Goal: Information Seeking & Learning: Find specific fact

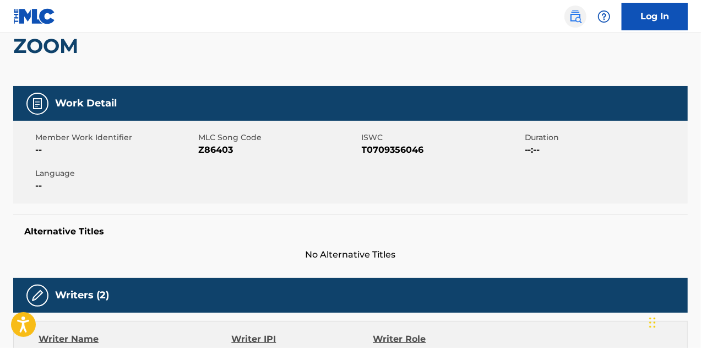
click at [583, 19] on link at bounding box center [576, 17] width 22 height 22
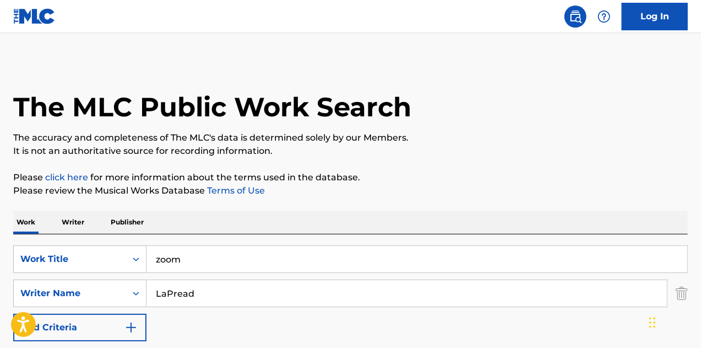
drag, startPoint x: 159, startPoint y: 267, endPoint x: 151, endPoint y: 267, distance: 7.7
click at [152, 267] on input "zoom" at bounding box center [417, 259] width 541 height 26
type input "hell is a dance floor"
type input "[PERSON_NAME]"
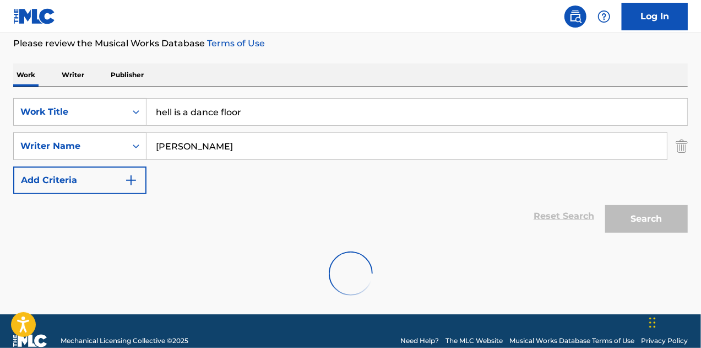
scroll to position [165, 0]
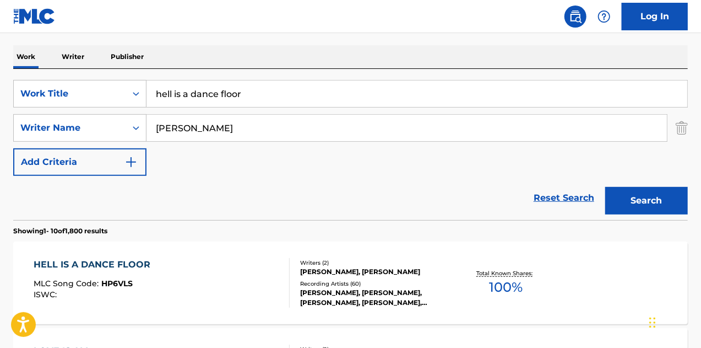
click at [246, 270] on div "HELL IS A DANCE FLOOR MLC Song Code : HP6VLS ISWC :" at bounding box center [162, 283] width 257 height 50
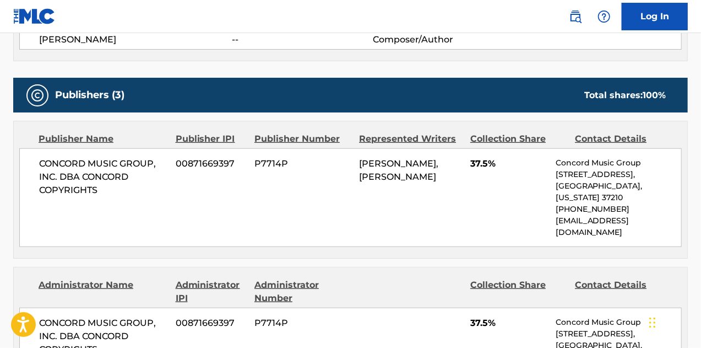
scroll to position [441, 0]
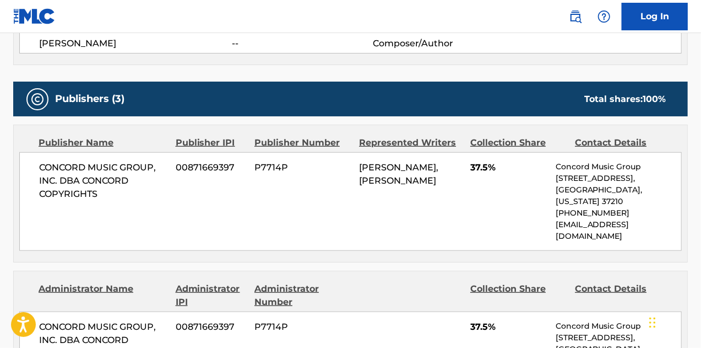
drag, startPoint x: 580, startPoint y: 12, endPoint x: 554, endPoint y: 28, distance: 31.2
click at [580, 12] on img at bounding box center [575, 16] width 13 height 13
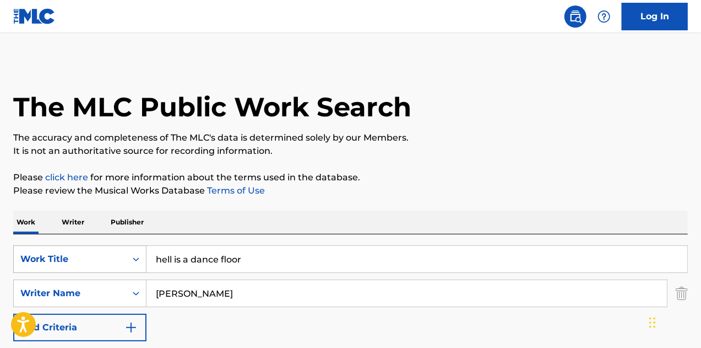
drag, startPoint x: 265, startPoint y: 262, endPoint x: 101, endPoint y: 254, distance: 164.8
click at [101, 254] on div "SearchWithCriteria416e0595-d58e-4bf5-ac26-9908fbb2ab71 Work Title hell is a dan…" at bounding box center [350, 259] width 675 height 28
type input "antidote"
type input "daughtry"
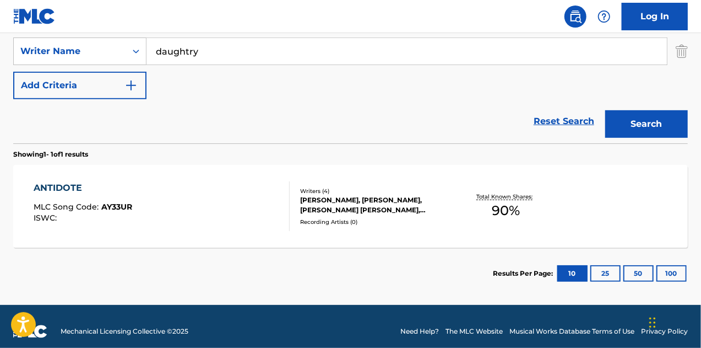
scroll to position [251, 0]
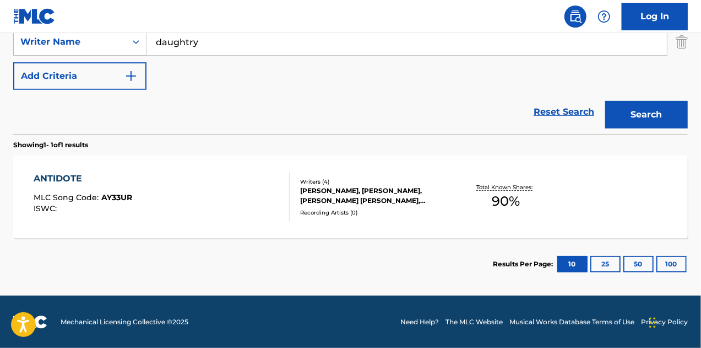
click at [253, 191] on div "ANTIDOTE MLC Song Code : AY33UR ISWC :" at bounding box center [162, 197] width 257 height 50
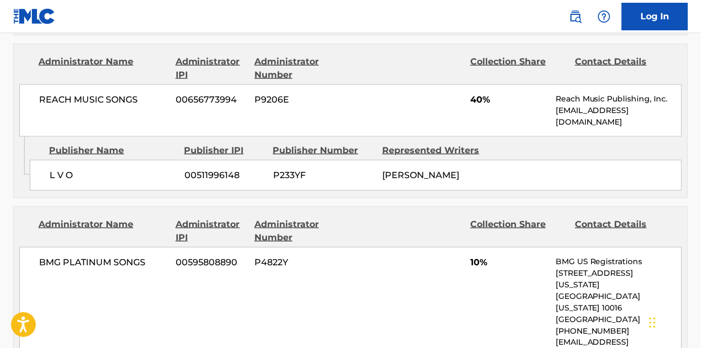
scroll to position [881, 0]
